Goal: Find specific page/section: Find specific page/section

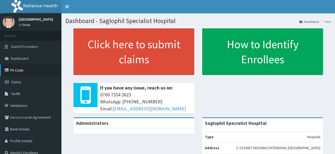
click at [16, 70] on link "PA Code" at bounding box center [30, 70] width 61 height 12
